Goal: Transaction & Acquisition: Book appointment/travel/reservation

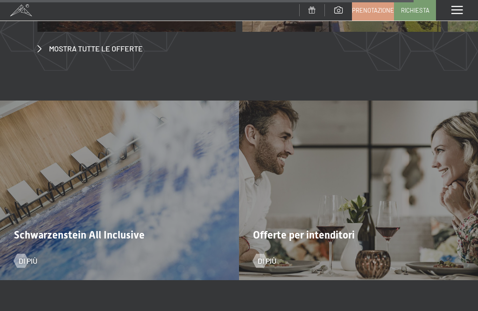
scroll to position [3389, 0]
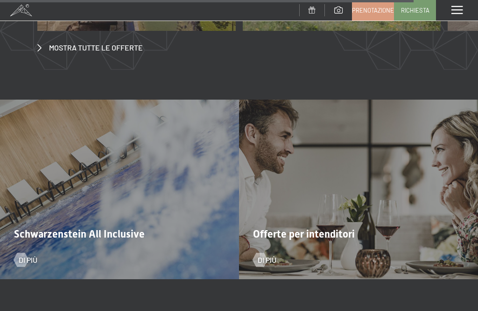
click at [28, 228] on span "Schwarzenstein All Inclusive" at bounding box center [79, 234] width 131 height 12
click at [21, 252] on div at bounding box center [21, 259] width 8 height 14
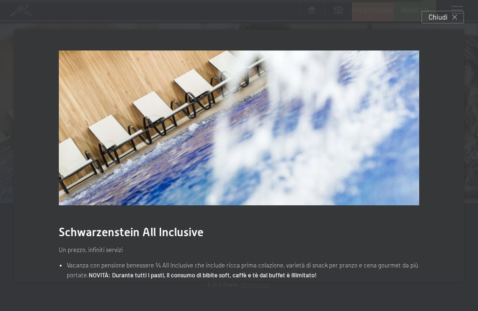
scroll to position [0, 0]
click at [448, 18] on div "Chiudi" at bounding box center [443, 17] width 42 height 13
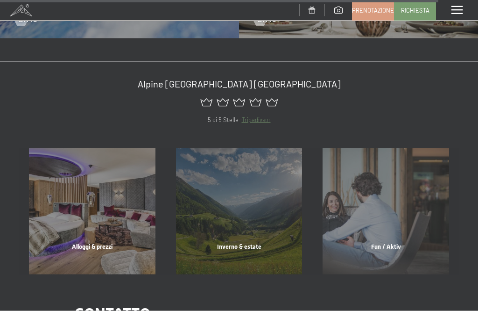
scroll to position [3630, 0]
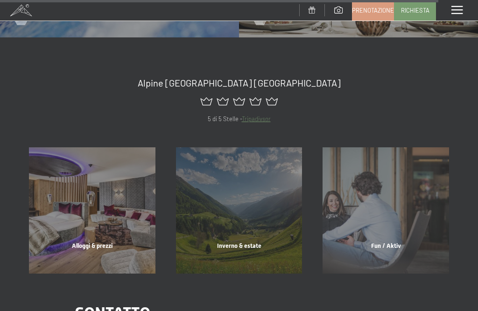
click at [72, 218] on div "Alloggi & prezzi mostra altro" at bounding box center [92, 210] width 147 height 127
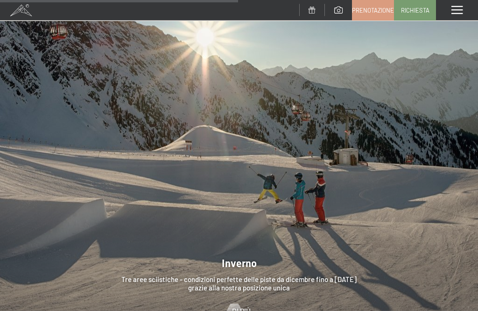
scroll to position [1969, 0]
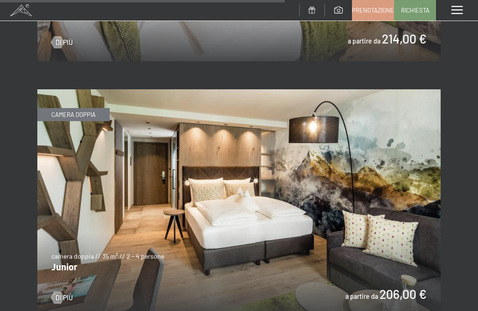
scroll to position [2635, 0]
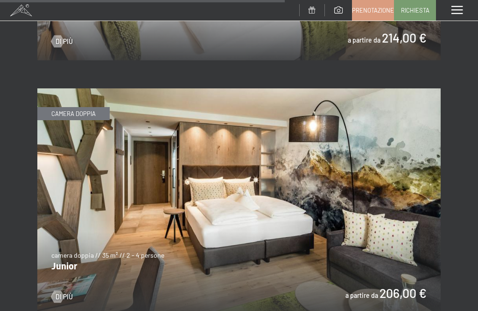
click at [56, 290] on div at bounding box center [57, 296] width 7 height 12
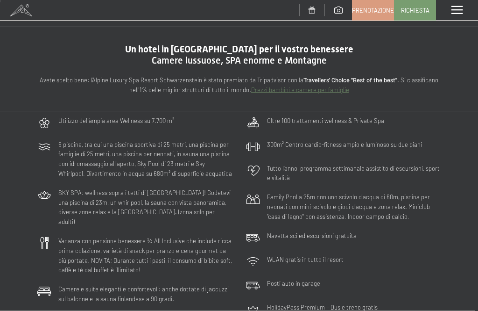
scroll to position [0, 0]
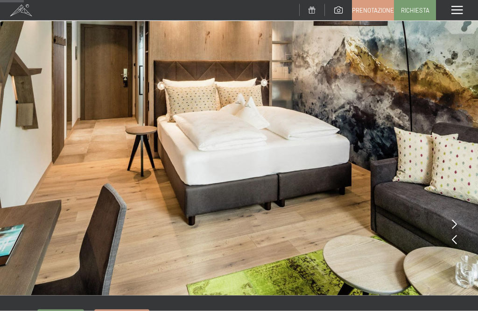
scroll to position [64, 0]
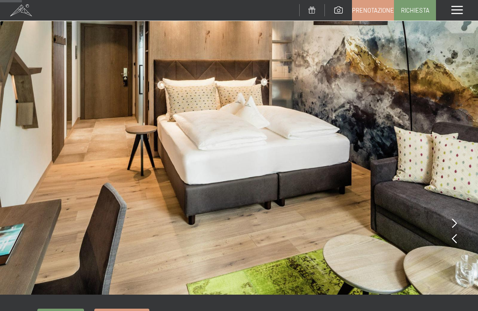
click at [458, 224] on img at bounding box center [239, 115] width 478 height 359
click at [456, 243] on icon at bounding box center [454, 238] width 5 height 9
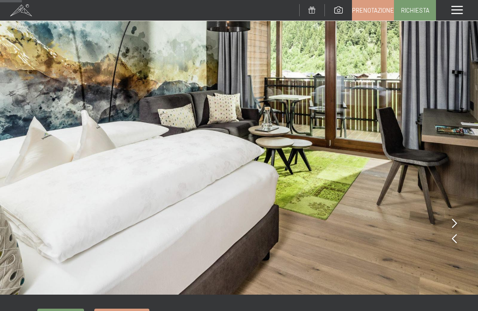
click at [459, 240] on img at bounding box center [239, 115] width 478 height 359
click at [459, 223] on img at bounding box center [239, 115] width 478 height 359
click at [458, 220] on img at bounding box center [239, 115] width 478 height 359
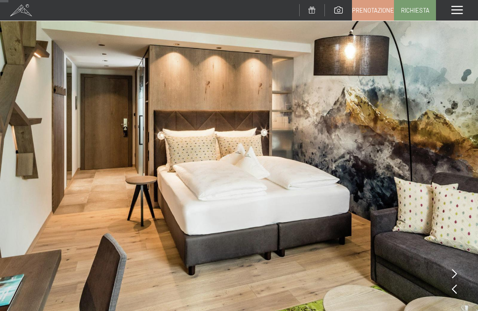
scroll to position [0, 0]
